Goal: Task Accomplishment & Management: Use online tool/utility

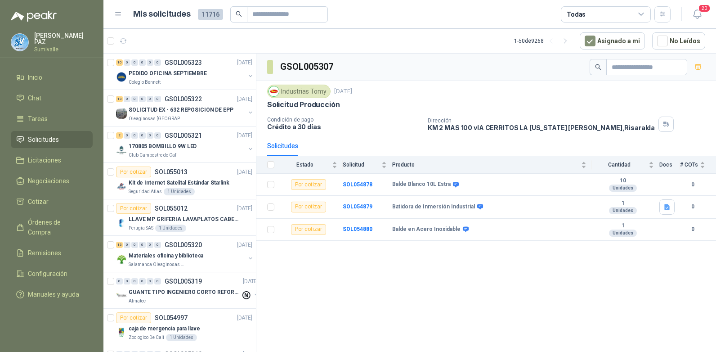
click at [56, 136] on span "Solicitudes" at bounding box center [43, 139] width 31 height 10
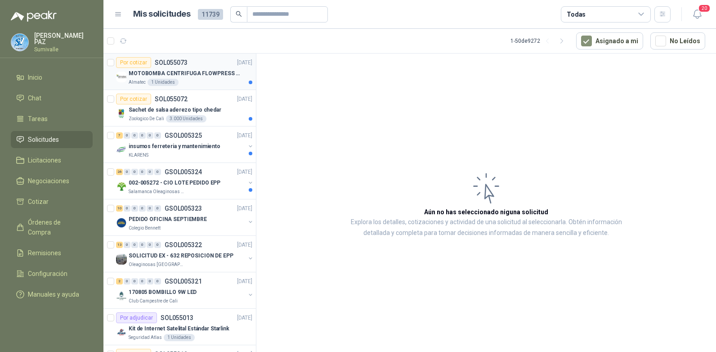
click at [205, 75] on p "MOTOBOMBA CENTRIFUGA FLOWPRESS 1.5HP-220" at bounding box center [185, 73] width 112 height 9
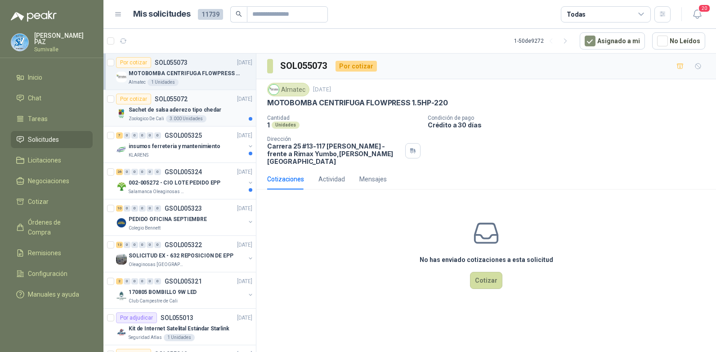
click at [200, 105] on div "Sachet de salsa aderezo tipo chedar" at bounding box center [191, 109] width 124 height 11
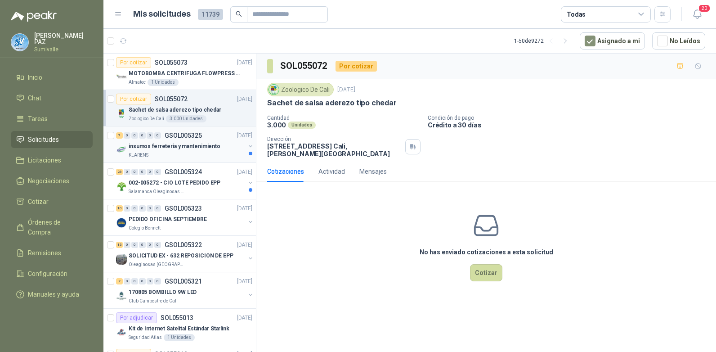
click at [203, 145] on p "insumos ferreteria y mantenimiento" at bounding box center [175, 146] width 92 height 9
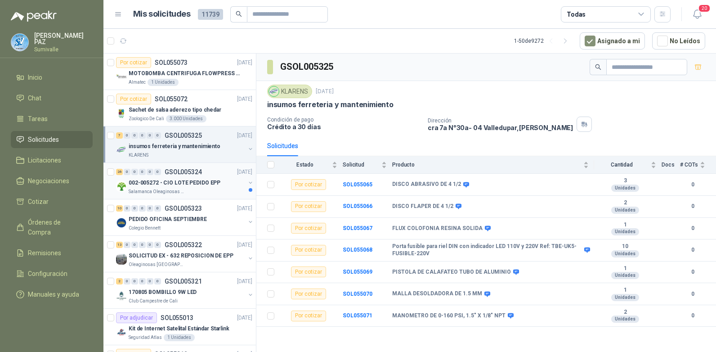
click at [206, 175] on div "26 0 0 0 0 0 GSOL005324 05/09/25" at bounding box center [185, 171] width 138 height 11
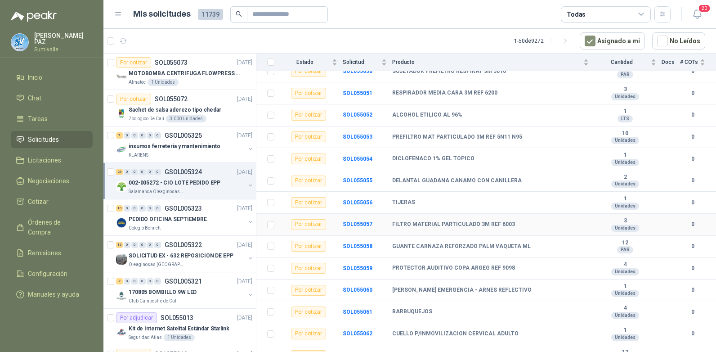
scroll to position [387, 0]
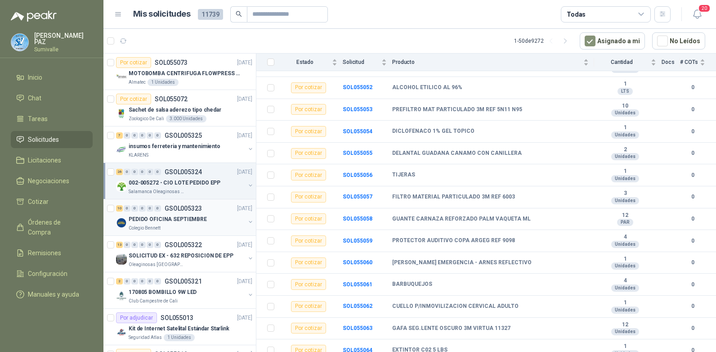
click at [185, 220] on p "PEDIDO OFICINA SEPTIEMBRE" at bounding box center [168, 219] width 78 height 9
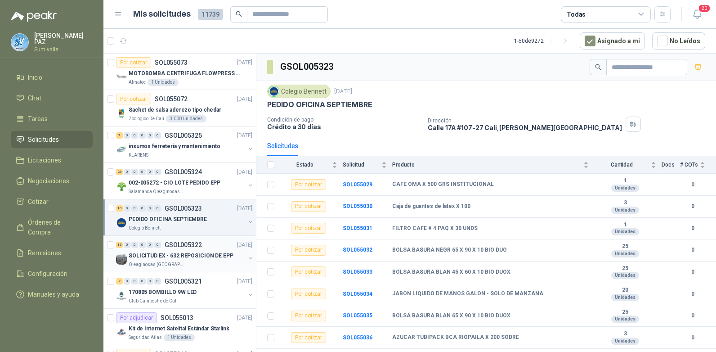
click at [206, 257] on p "SOLICITUD EX - 632 REPOSICION DE EPP" at bounding box center [181, 255] width 105 height 9
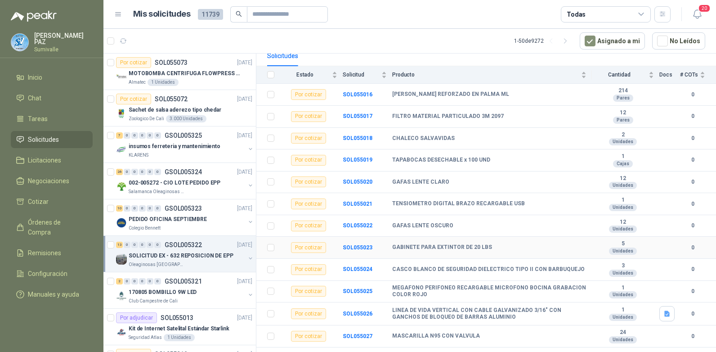
scroll to position [104, 0]
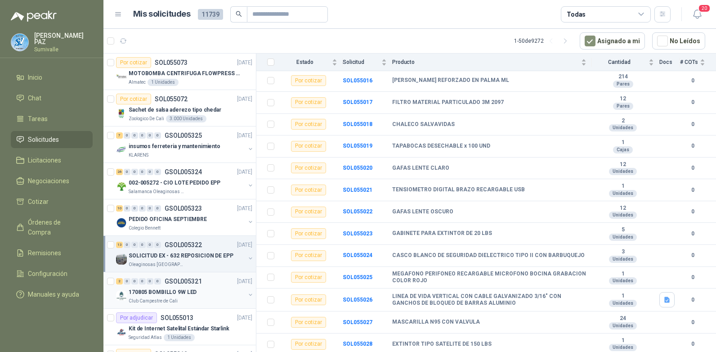
click at [202, 292] on div "170805 BOMBILLO 9W LED" at bounding box center [187, 291] width 116 height 11
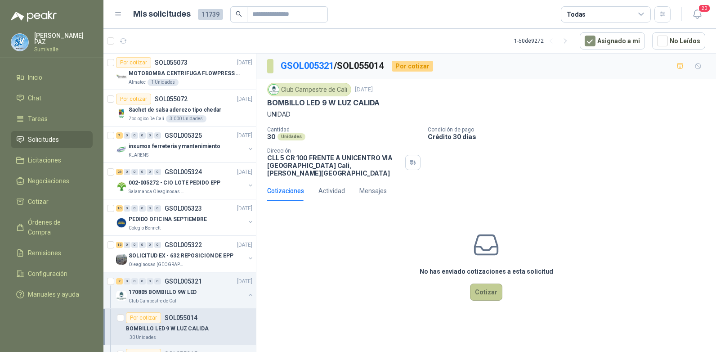
click at [485, 285] on button "Cotizar" at bounding box center [486, 291] width 32 height 17
